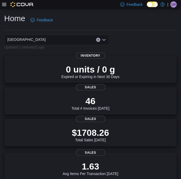
click at [5, 5] on icon at bounding box center [4, 4] width 4 height 4
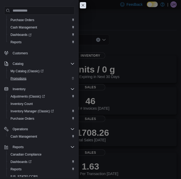
scroll to position [39, 0]
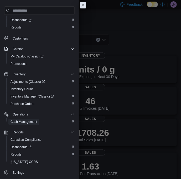
click at [25, 123] on span "Cash Management" at bounding box center [24, 121] width 27 height 4
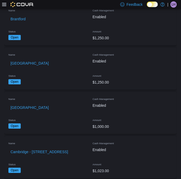
scroll to position [263, 0]
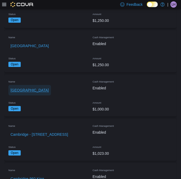
click at [17, 92] on span "[GEOGRAPHIC_DATA]" at bounding box center [30, 89] width 38 height 5
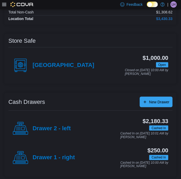
scroll to position [62, 0]
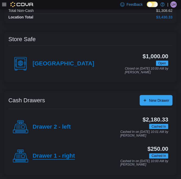
click at [44, 155] on h4 "Drawer 1 - right" at bounding box center [54, 156] width 42 height 7
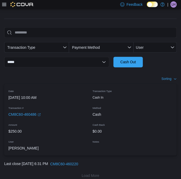
scroll to position [143, 0]
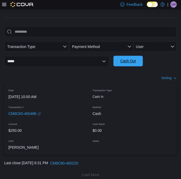
click at [123, 58] on span "Cash Out" at bounding box center [128, 61] width 23 height 11
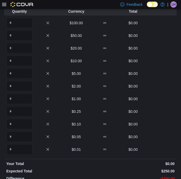
scroll to position [29, 0]
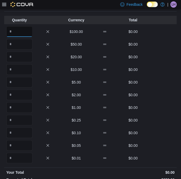
click at [7, 30] on input "Quantity" at bounding box center [19, 31] width 26 height 11
type input "*"
type input "**"
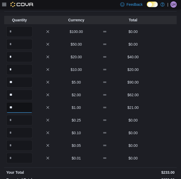
type input "**"
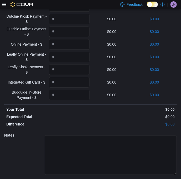
scroll to position [292, 0]
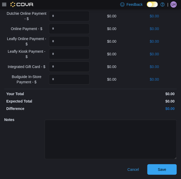
type input "**"
click at [28, 111] on div "Type Actual Expected Difference Visa - $ $0.00 $0.00 MasterCard - $ $0.00 $0.00…" at bounding box center [90, 55] width 173 height 237
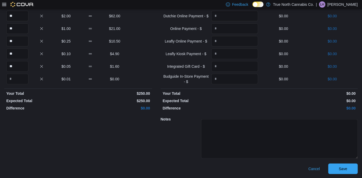
scroll to position [107, 0]
click at [181, 166] on span "Save" at bounding box center [342, 168] width 23 height 11
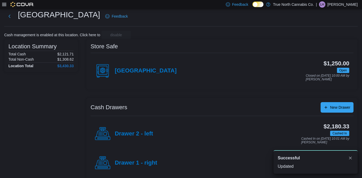
scroll to position [21, 0]
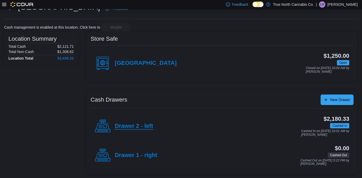
click at [119, 128] on h4 "Drawer 2 - left" at bounding box center [134, 126] width 38 height 7
